Goal: Communication & Community: Participate in discussion

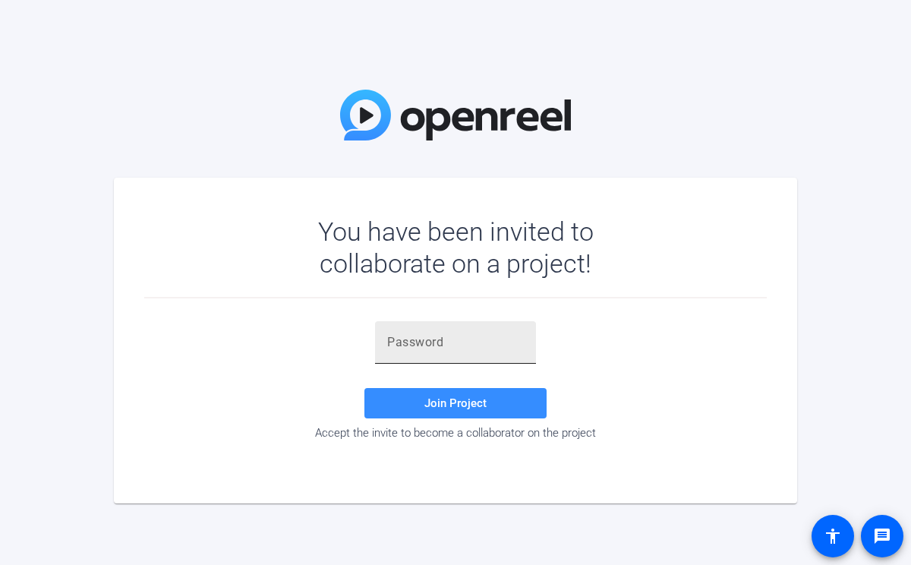
click at [415, 344] on input "text" at bounding box center [455, 342] width 137 height 18
paste input "Hfs#Q-"
type input "Hfs#Q-"
click at [426, 400] on span "Join Project" at bounding box center [455, 403] width 62 height 14
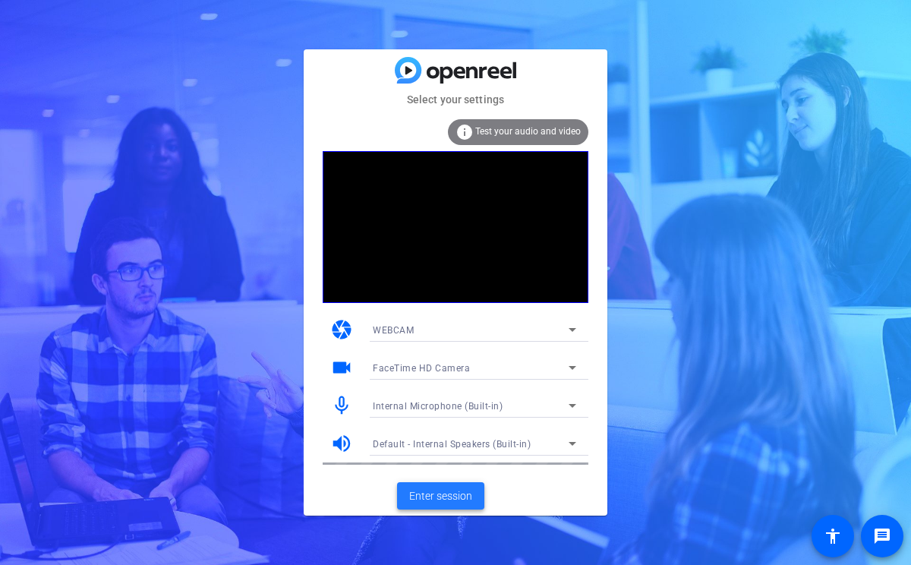
click at [470, 497] on span "Enter session" at bounding box center [440, 496] width 63 height 16
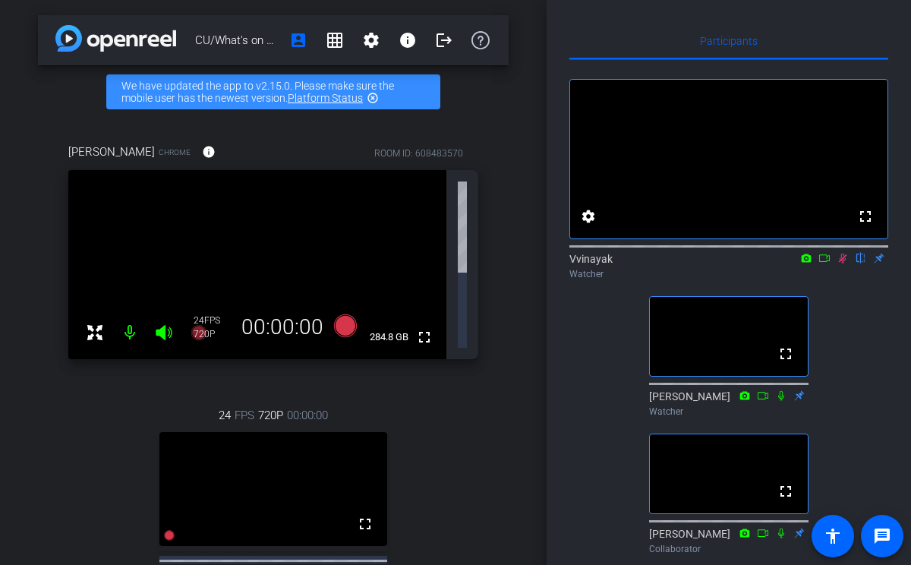
click at [847, 263] on icon at bounding box center [842, 258] width 12 height 11
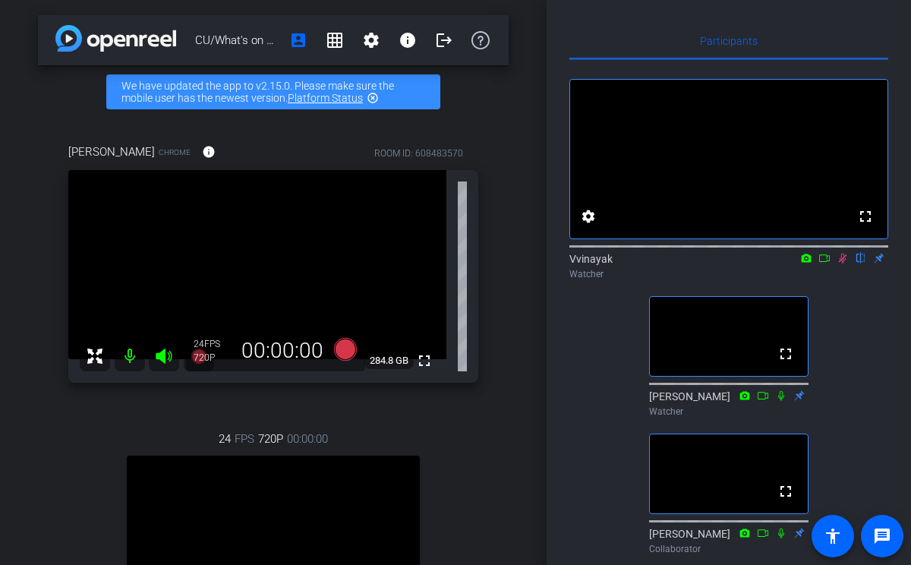
click at [810, 263] on icon at bounding box center [806, 258] width 12 height 11
click at [807, 278] on div at bounding box center [455, 282] width 911 height 565
click at [807, 263] on icon at bounding box center [806, 258] width 12 height 11
click at [786, 297] on span "FaceTime HD Camera" at bounding box center [755, 298] width 96 height 11
click at [820, 263] on icon at bounding box center [824, 258] width 12 height 11
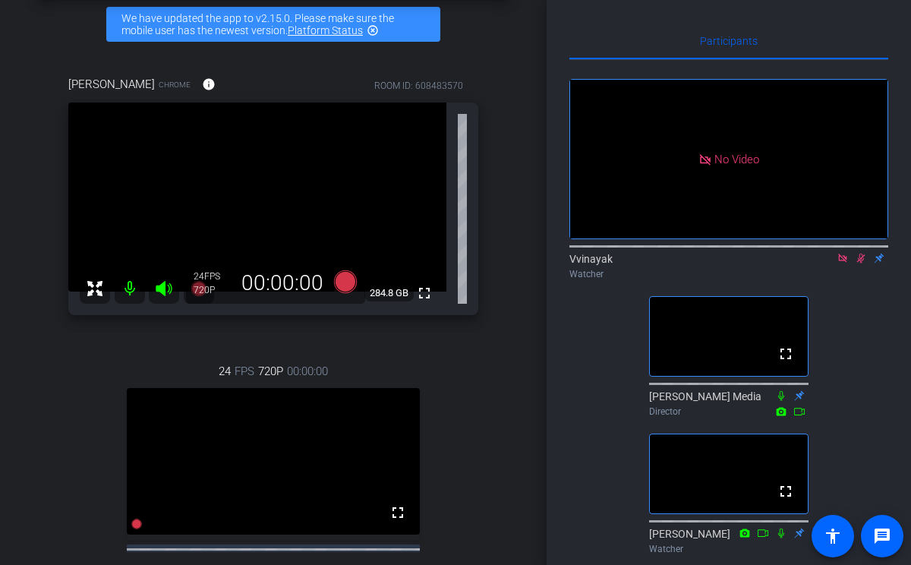
scroll to position [77, 0]
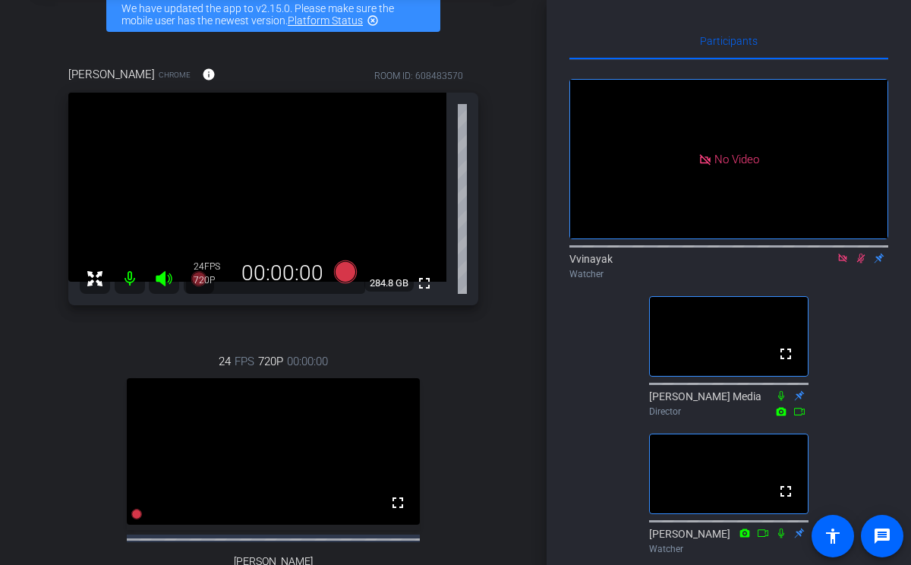
click at [845, 263] on icon at bounding box center [842, 258] width 12 height 11
click at [826, 263] on icon at bounding box center [824, 258] width 12 height 11
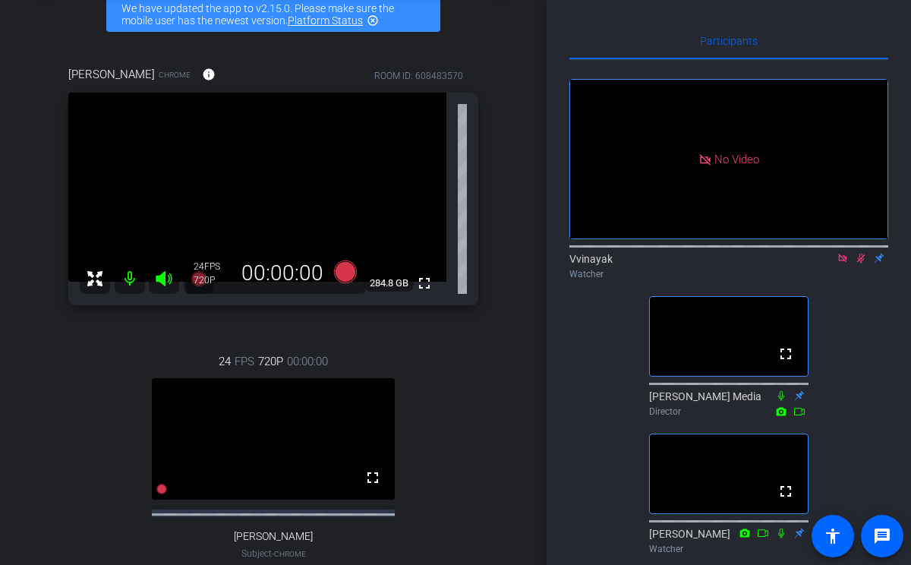
click at [838, 263] on icon at bounding box center [842, 258] width 12 height 11
click at [820, 262] on icon at bounding box center [824, 258] width 11 height 8
click at [845, 262] on icon at bounding box center [842, 257] width 8 height 8
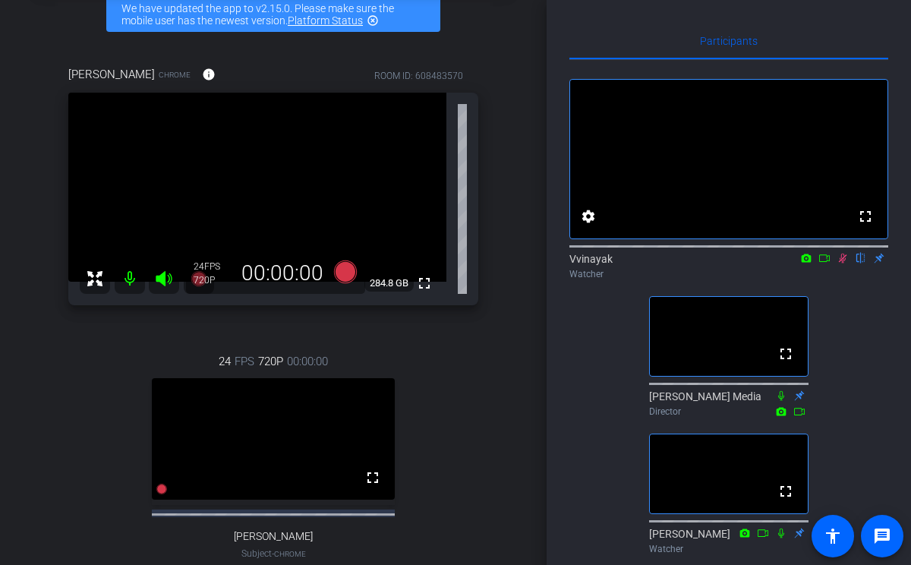
click at [823, 263] on icon at bounding box center [824, 258] width 12 height 11
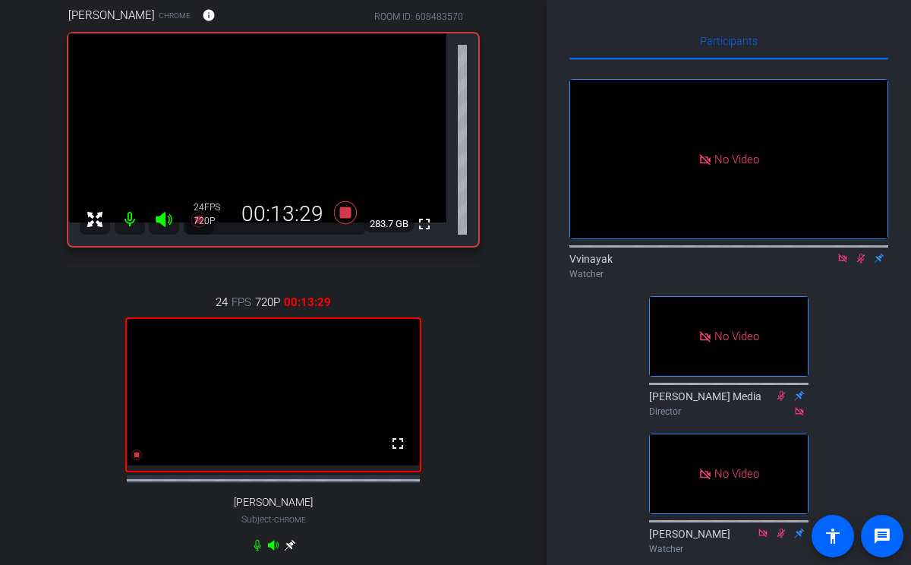
scroll to position [112, 0]
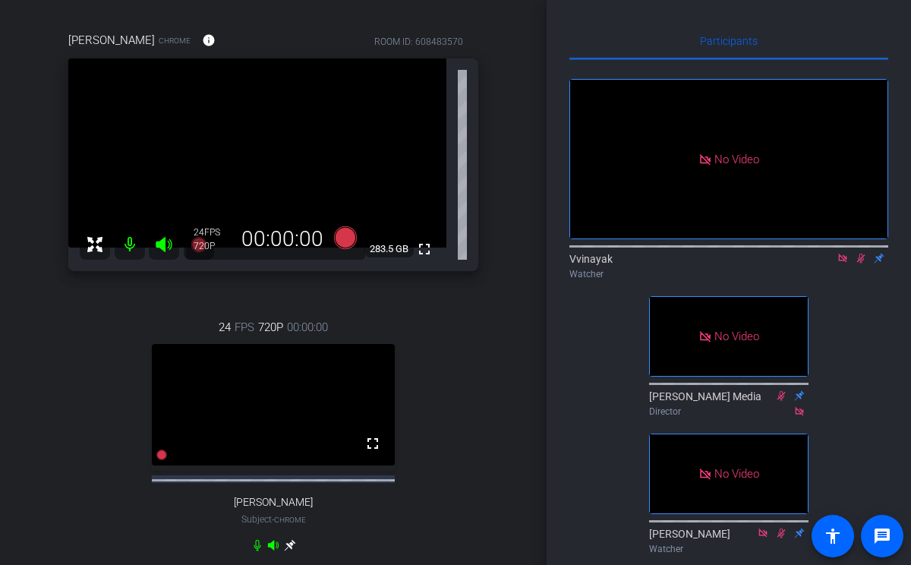
click at [845, 263] on icon at bounding box center [842, 258] width 12 height 11
click at [844, 263] on icon at bounding box center [843, 258] width 8 height 10
click at [843, 263] on icon at bounding box center [842, 258] width 6 height 10
click at [818, 263] on icon at bounding box center [824, 258] width 12 height 11
click at [848, 263] on icon at bounding box center [842, 258] width 12 height 11
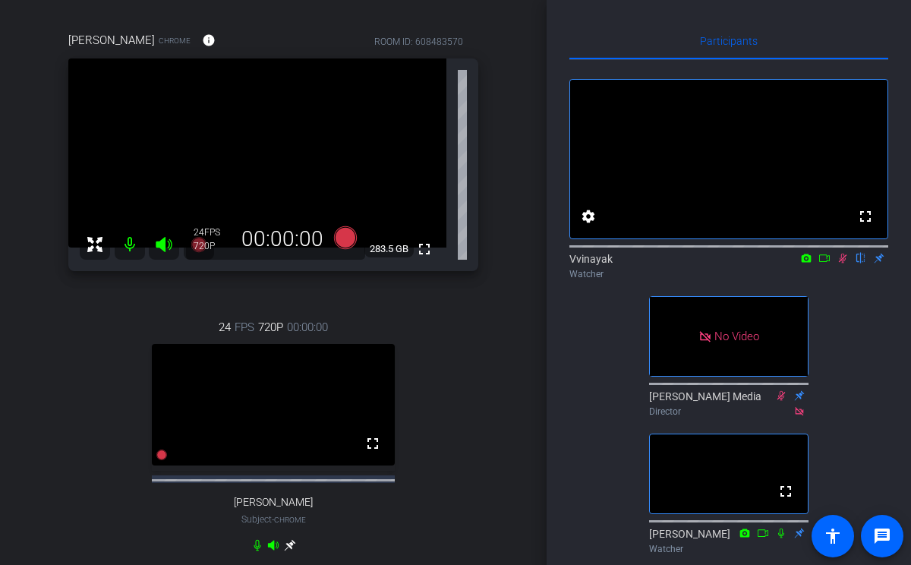
click at [864, 264] on mat-icon "flip" at bounding box center [860, 257] width 18 height 14
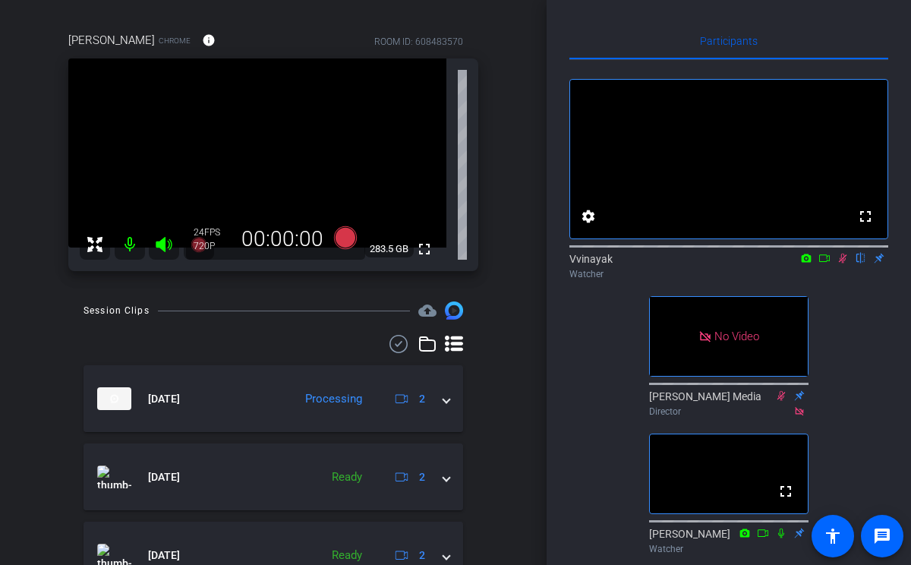
click at [844, 263] on icon at bounding box center [842, 258] width 12 height 11
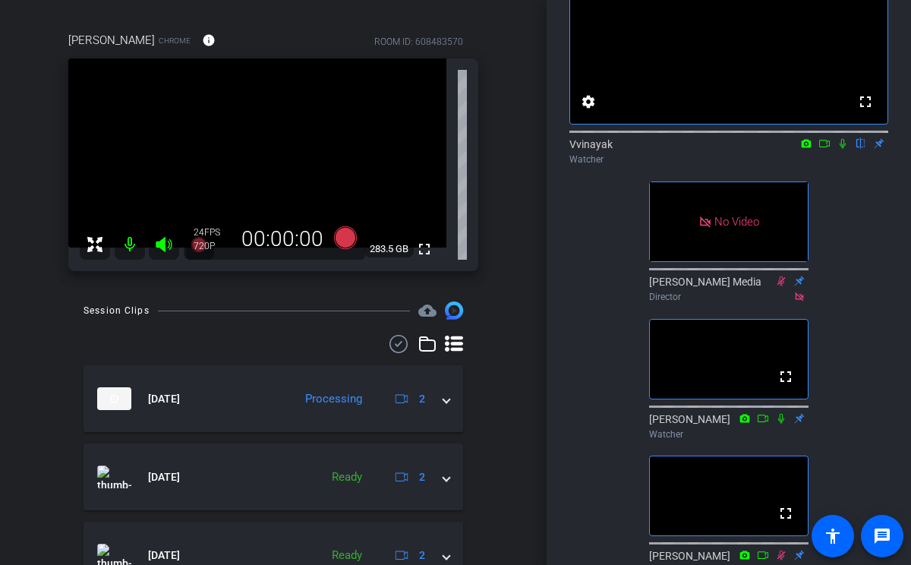
scroll to position [109, 0]
